Goal: Information Seeking & Learning: Learn about a topic

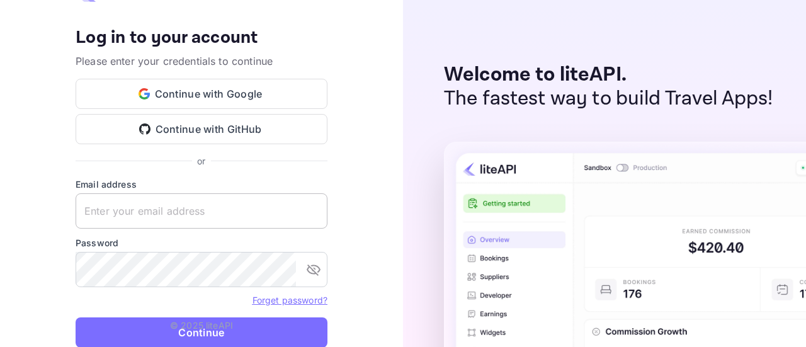
click at [212, 208] on input "text" at bounding box center [202, 210] width 252 height 35
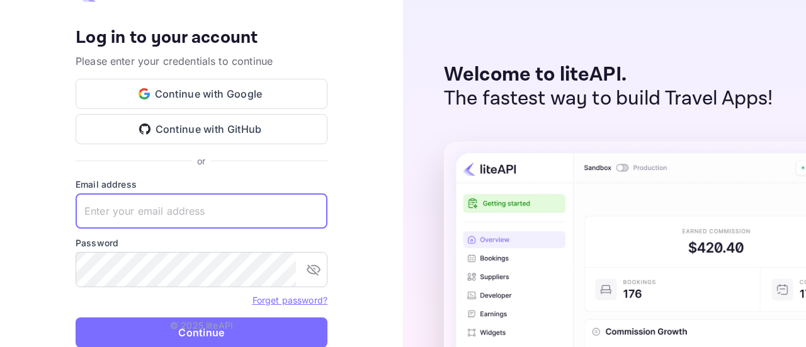
type input "justin@voyagr.travel"
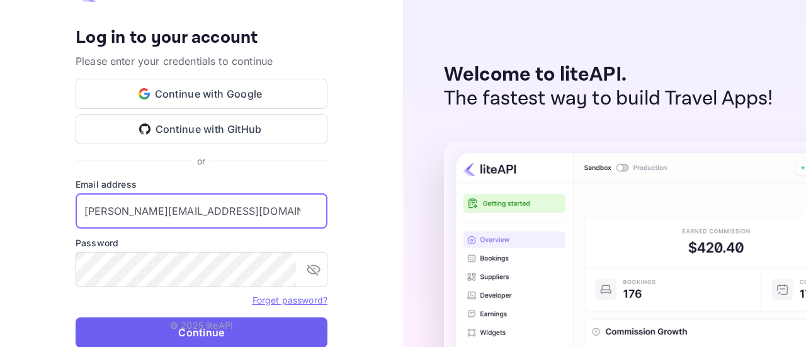
click at [120, 333] on button "Continue" at bounding box center [202, 332] width 252 height 30
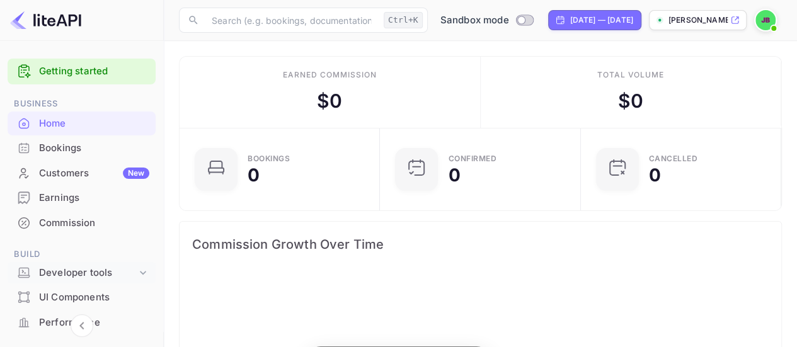
scroll to position [195, 184]
drag, startPoint x: 79, startPoint y: 273, endPoint x: 128, endPoint y: 258, distance: 51.4
click at [79, 273] on div "Developer tools" at bounding box center [88, 273] width 98 height 14
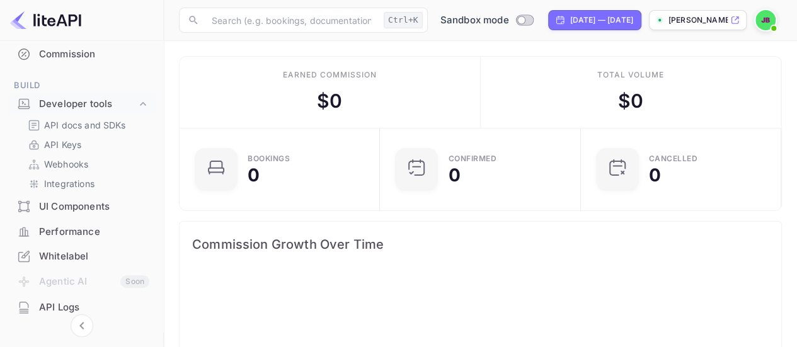
scroll to position [189, 0]
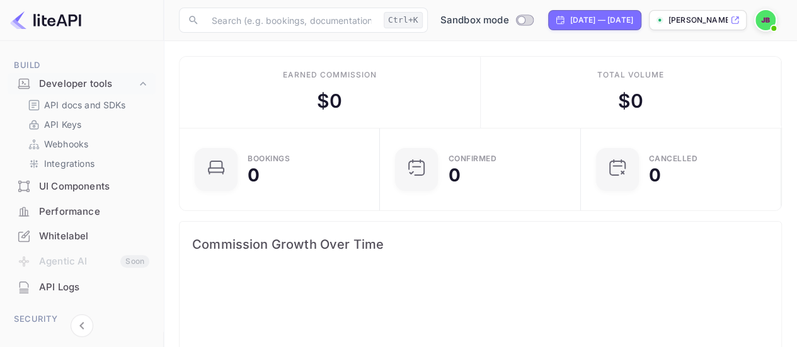
click at [96, 193] on div "UI Components" at bounding box center [94, 186] width 110 height 14
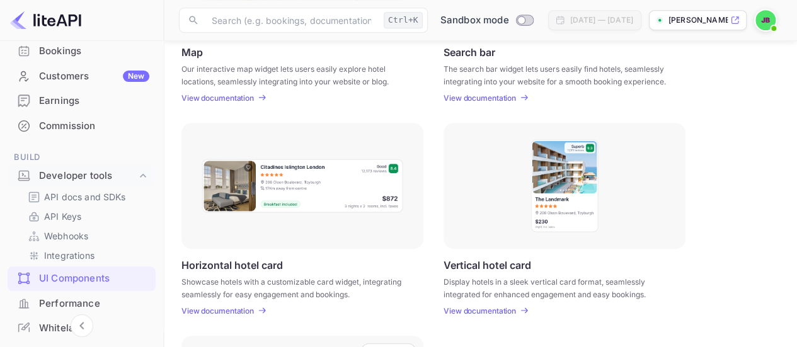
scroll to position [86, 0]
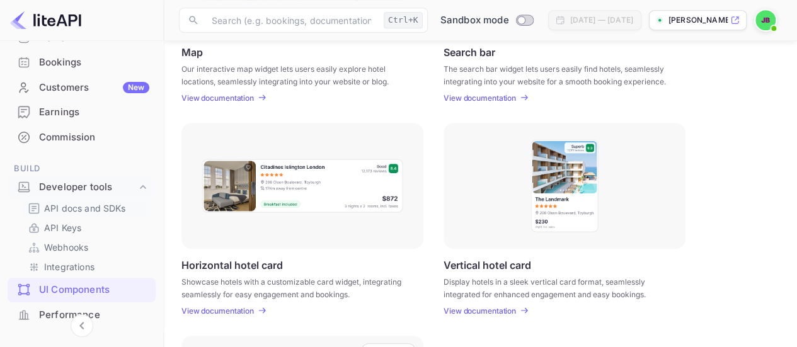
click at [91, 206] on p "API docs and SDKs" at bounding box center [85, 208] width 82 height 13
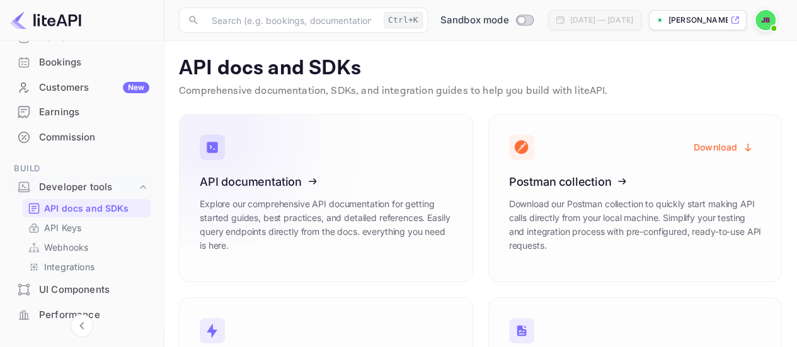
click at [322, 160] on icon at bounding box center [277, 180] width 196 height 130
